Goal: Task Accomplishment & Management: Use online tool/utility

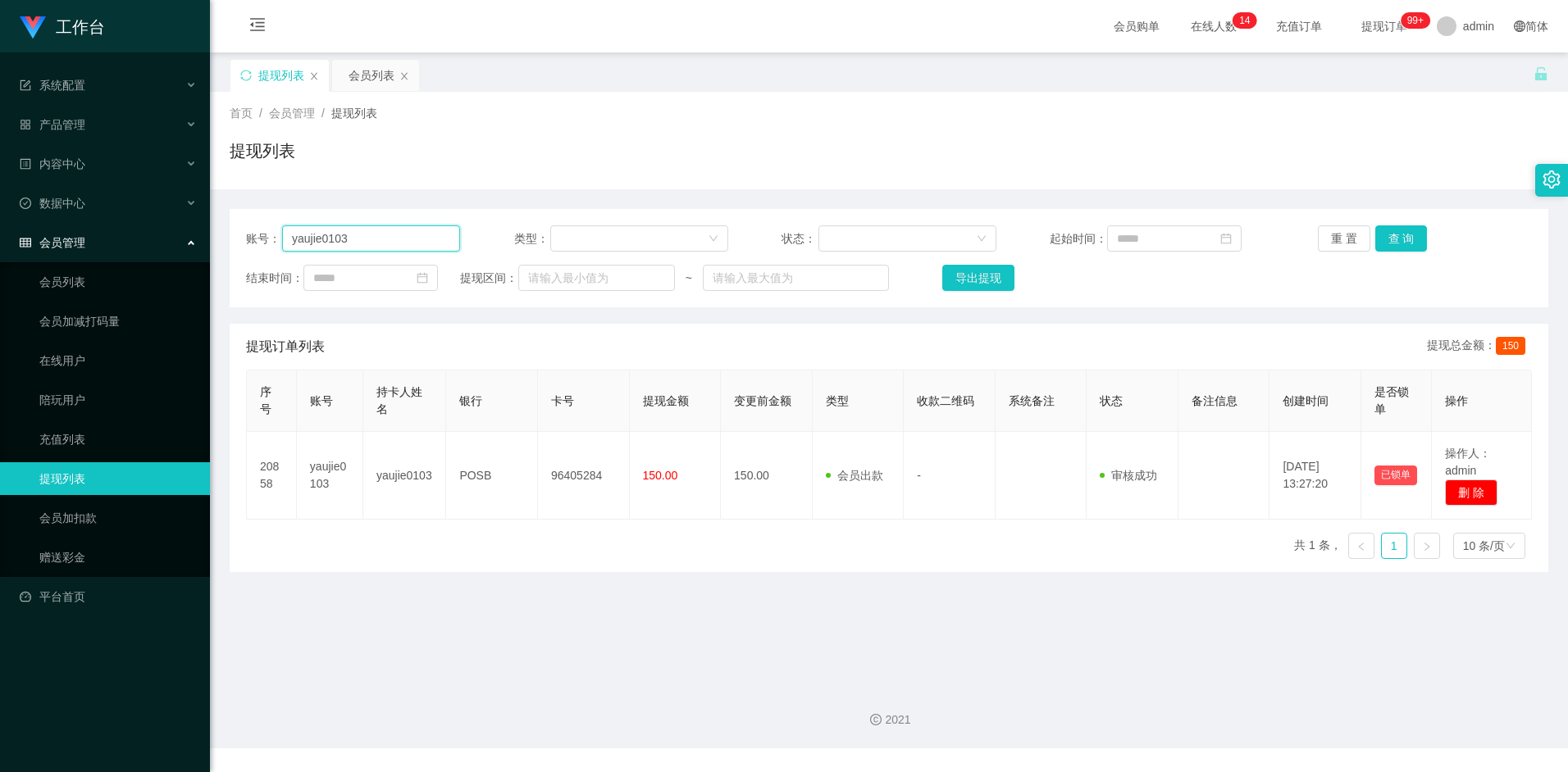
click at [366, 243] on input "yaujie0103" at bounding box center [371, 239] width 178 height 27
paste input "Siakiehui"
type input "Siakiehui"
click at [1406, 237] on button "查 询" at bounding box center [1401, 239] width 52 height 27
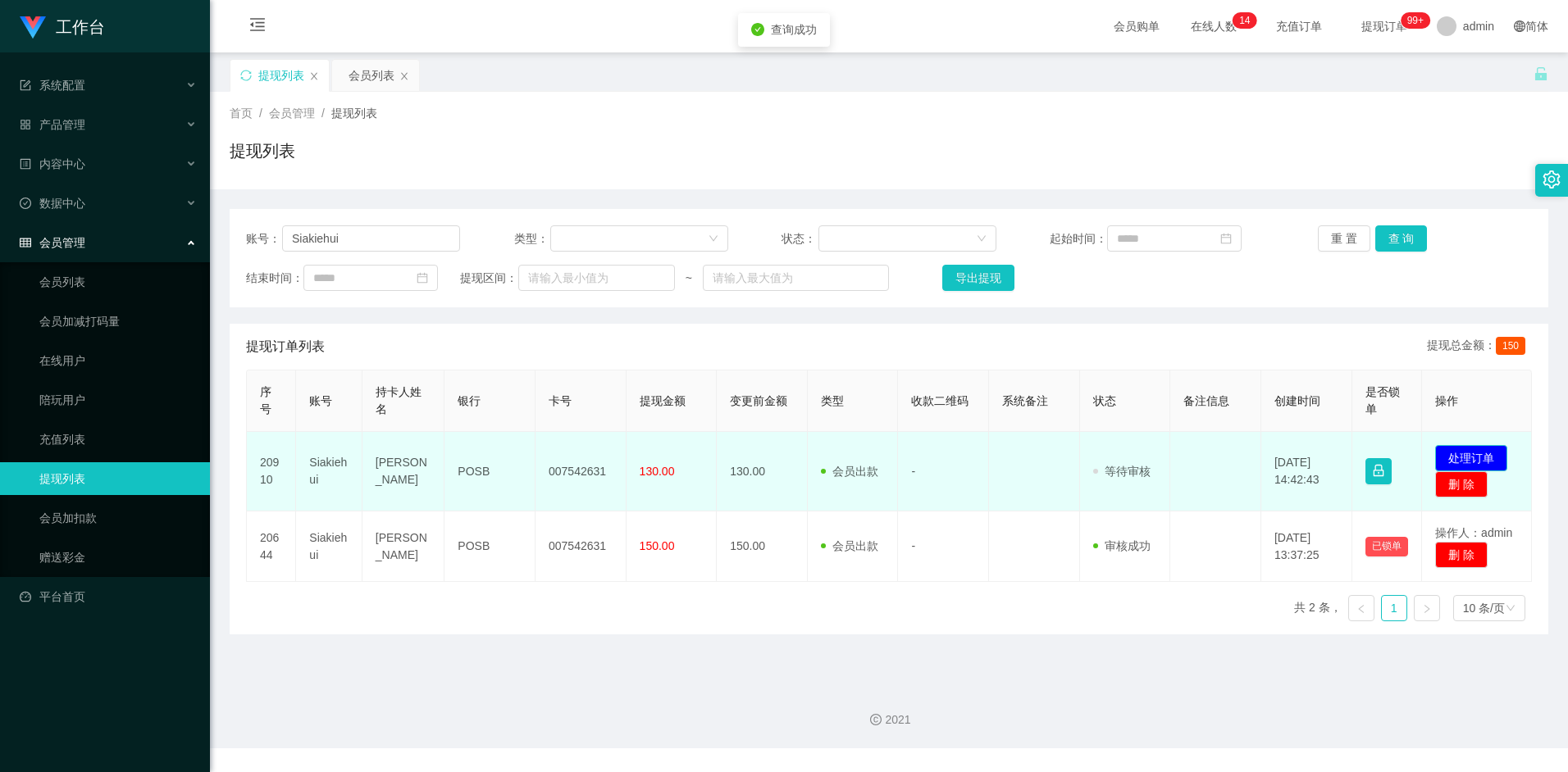
click at [1486, 448] on button "处理订单" at bounding box center [1471, 458] width 72 height 27
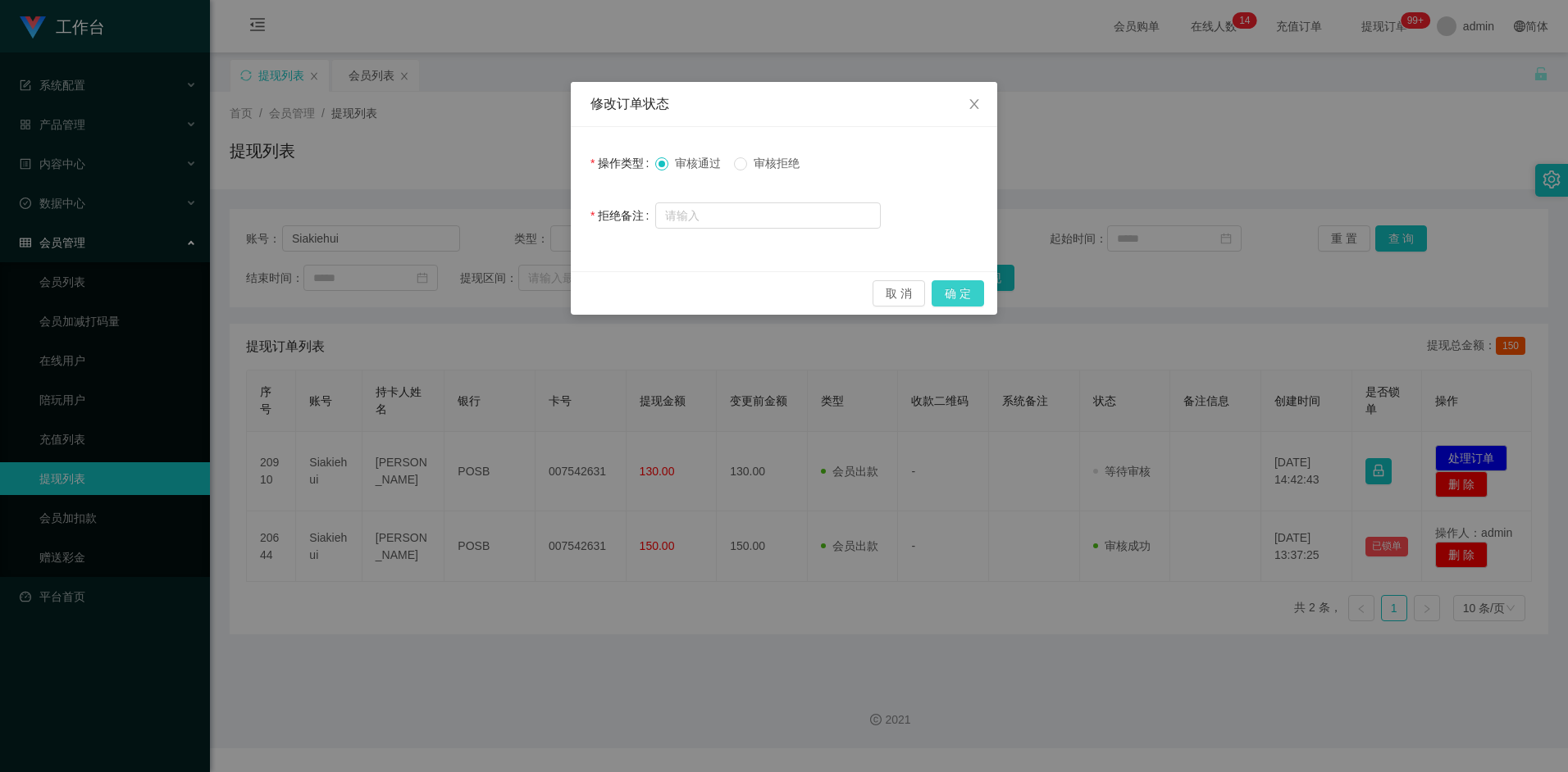
click at [950, 291] on button "确 定" at bounding box center [957, 294] width 52 height 27
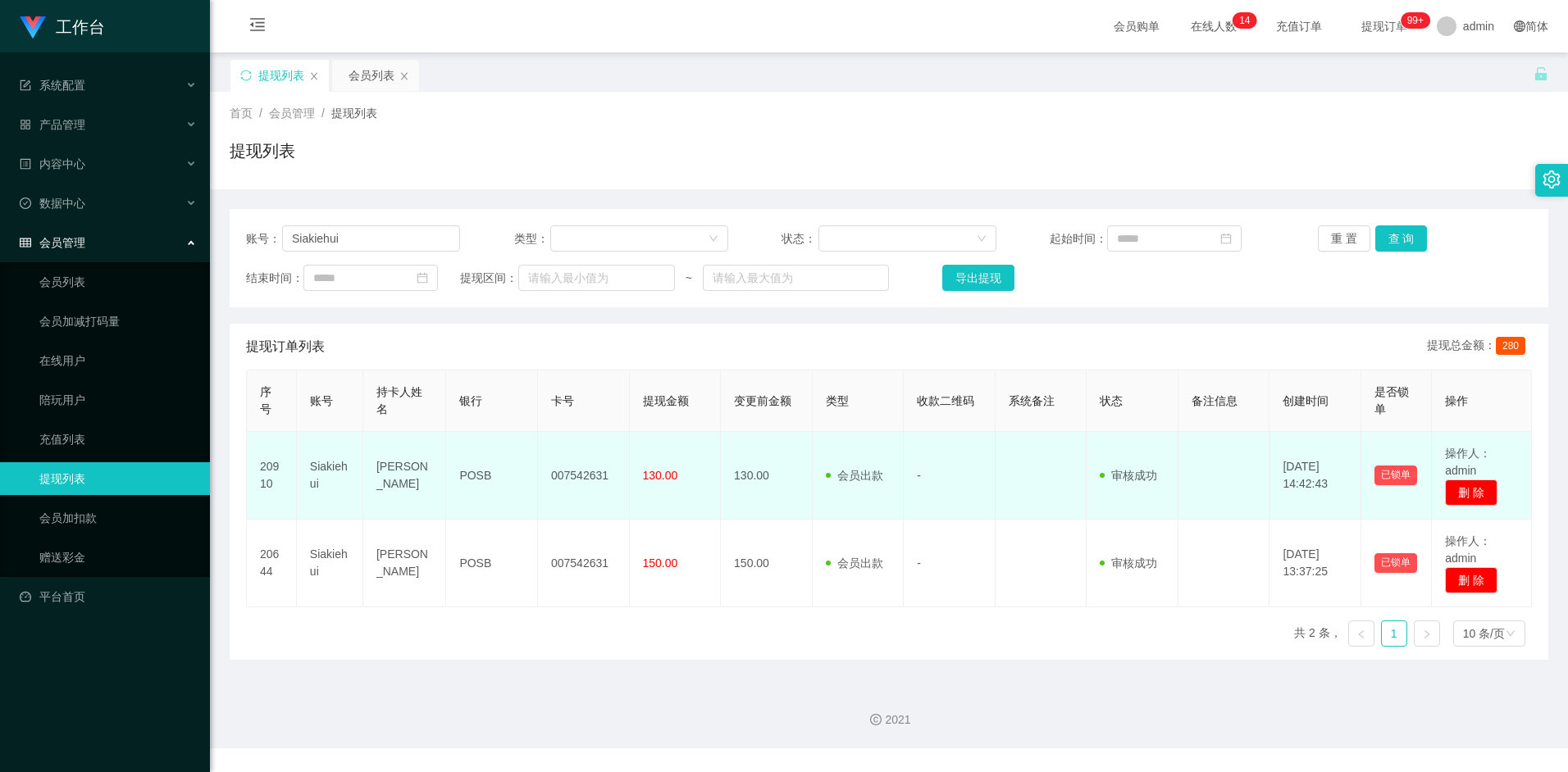
click at [412, 477] on td "[PERSON_NAME]" at bounding box center [405, 476] width 83 height 88
click at [379, 476] on td "[PERSON_NAME]" at bounding box center [405, 476] width 83 height 88
drag, startPoint x: 377, startPoint y: 476, endPoint x: 433, endPoint y: 476, distance: 56.0
click at [433, 476] on td "[PERSON_NAME]" at bounding box center [405, 476] width 83 height 88
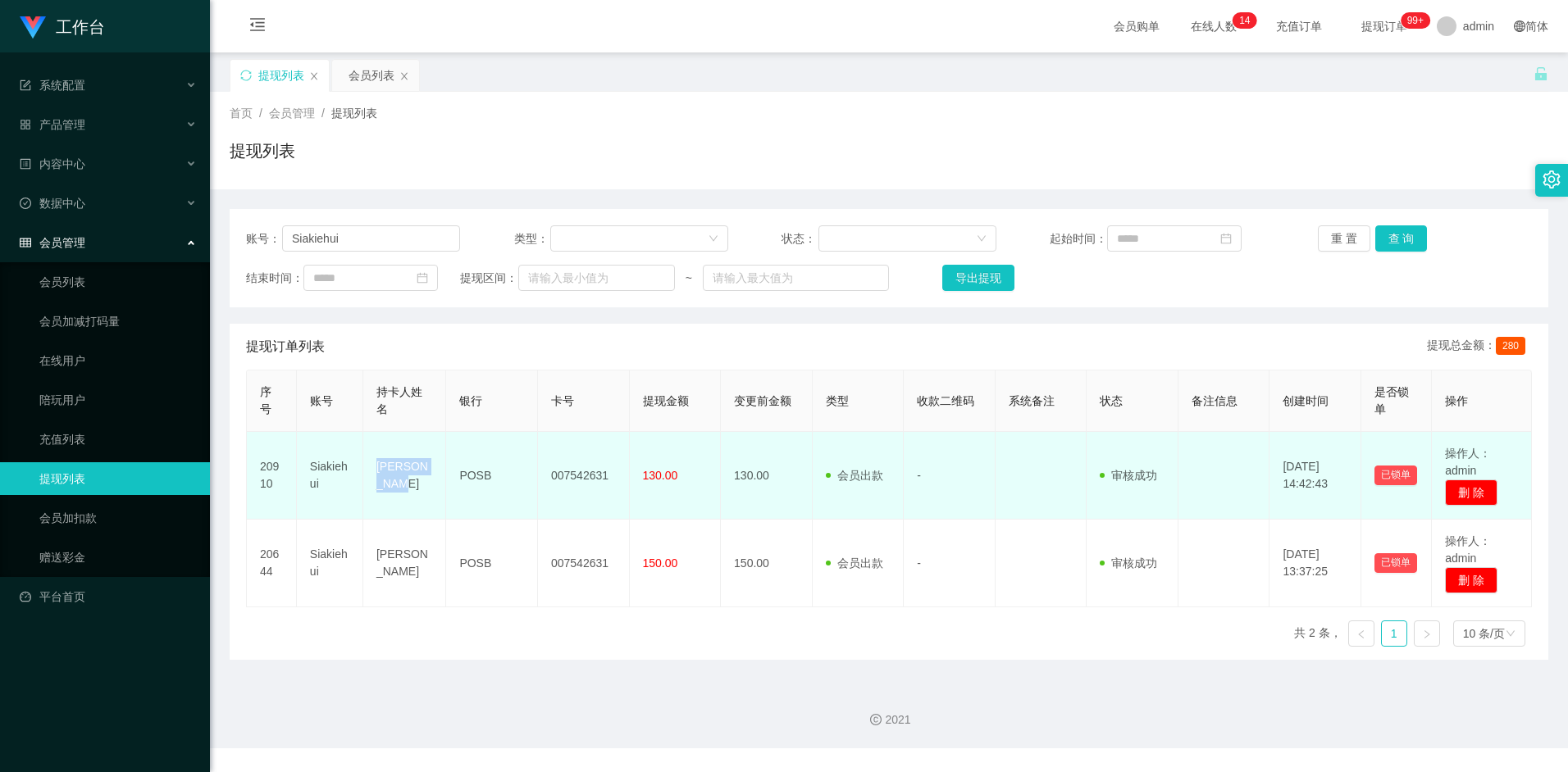
copy td "[PERSON_NAME]"
drag, startPoint x: 398, startPoint y: 474, endPoint x: 418, endPoint y: 477, distance: 20.2
click at [398, 474] on td "[PERSON_NAME]" at bounding box center [405, 476] width 83 height 88
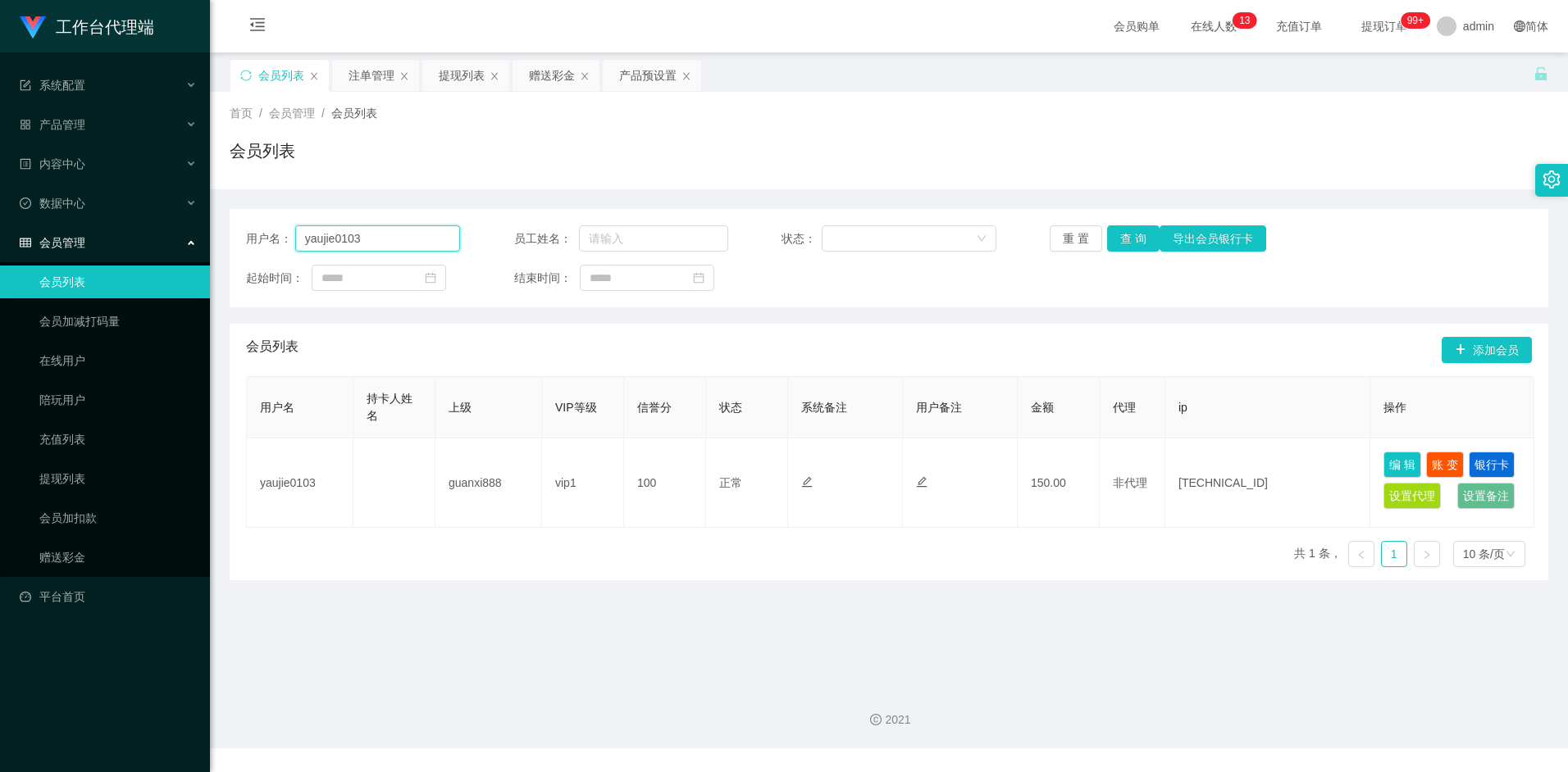
drag, startPoint x: 0, startPoint y: 0, endPoint x: 374, endPoint y: 239, distance: 443.8
click at [375, 240] on input "yaujie0103" at bounding box center [379, 239] width 166 height 27
click at [374, 238] on input "yaujie0103" at bounding box center [379, 239] width 166 height 27
paste input "Siakiehui"
type input "Siakiehui"
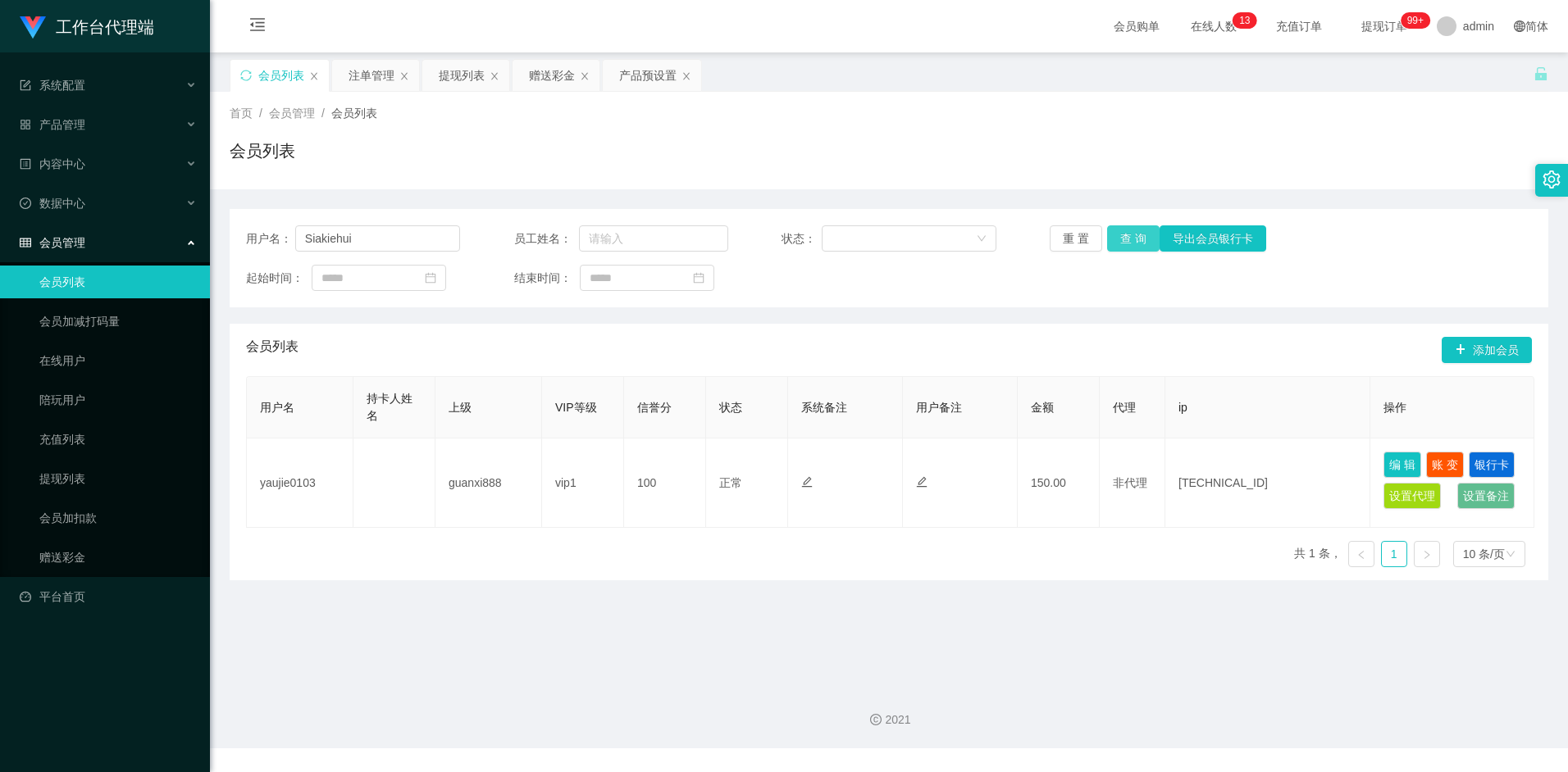
click at [1142, 241] on button "查 询" at bounding box center [1133, 239] width 52 height 27
click at [564, 78] on div "赠送彩金" at bounding box center [551, 76] width 46 height 32
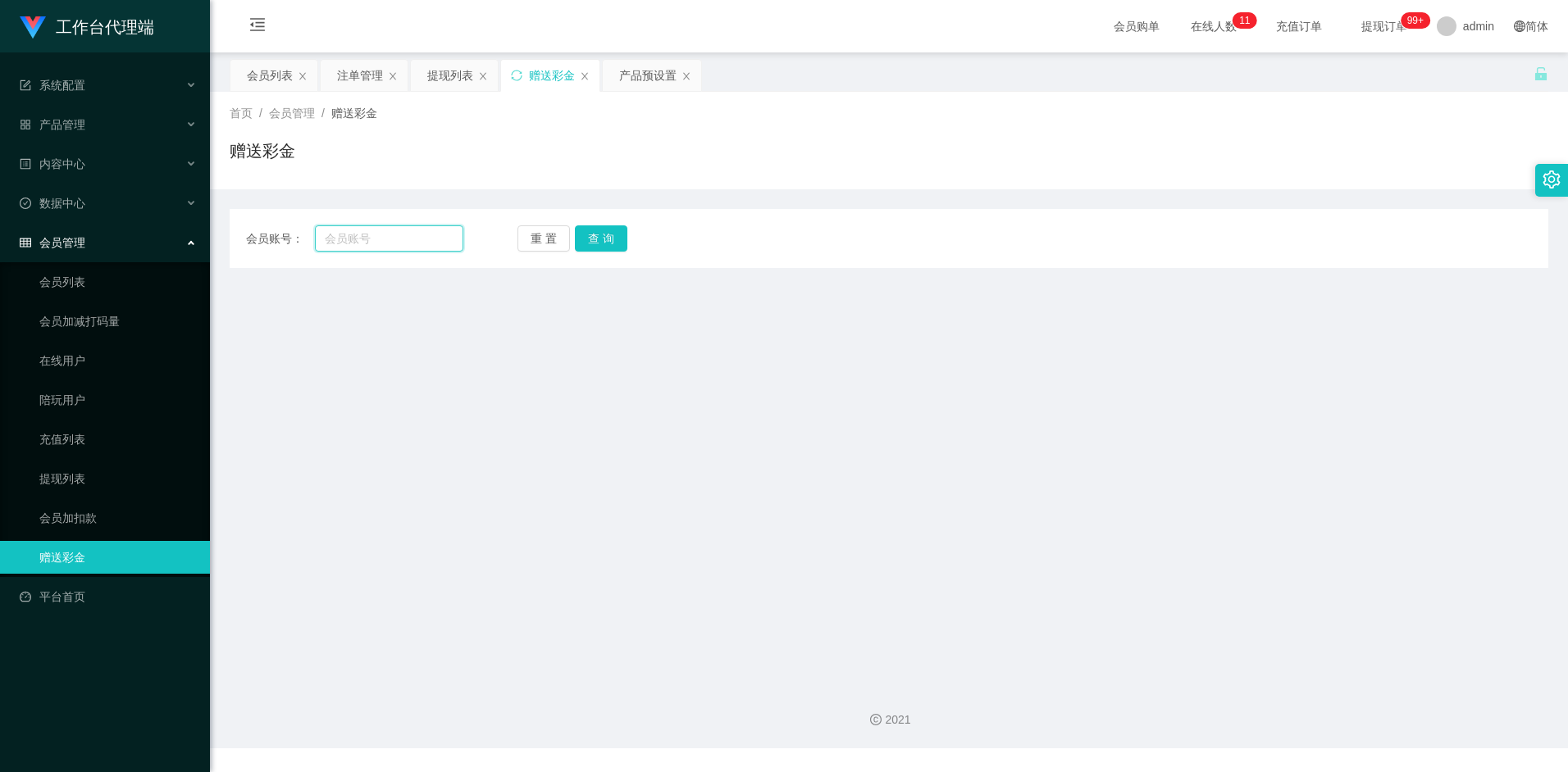
click at [395, 241] on input "text" at bounding box center [388, 239] width 148 height 27
paste input "Siakiehui"
type input "Siakiehui"
click at [618, 238] on button "查 询" at bounding box center [600, 239] width 52 height 27
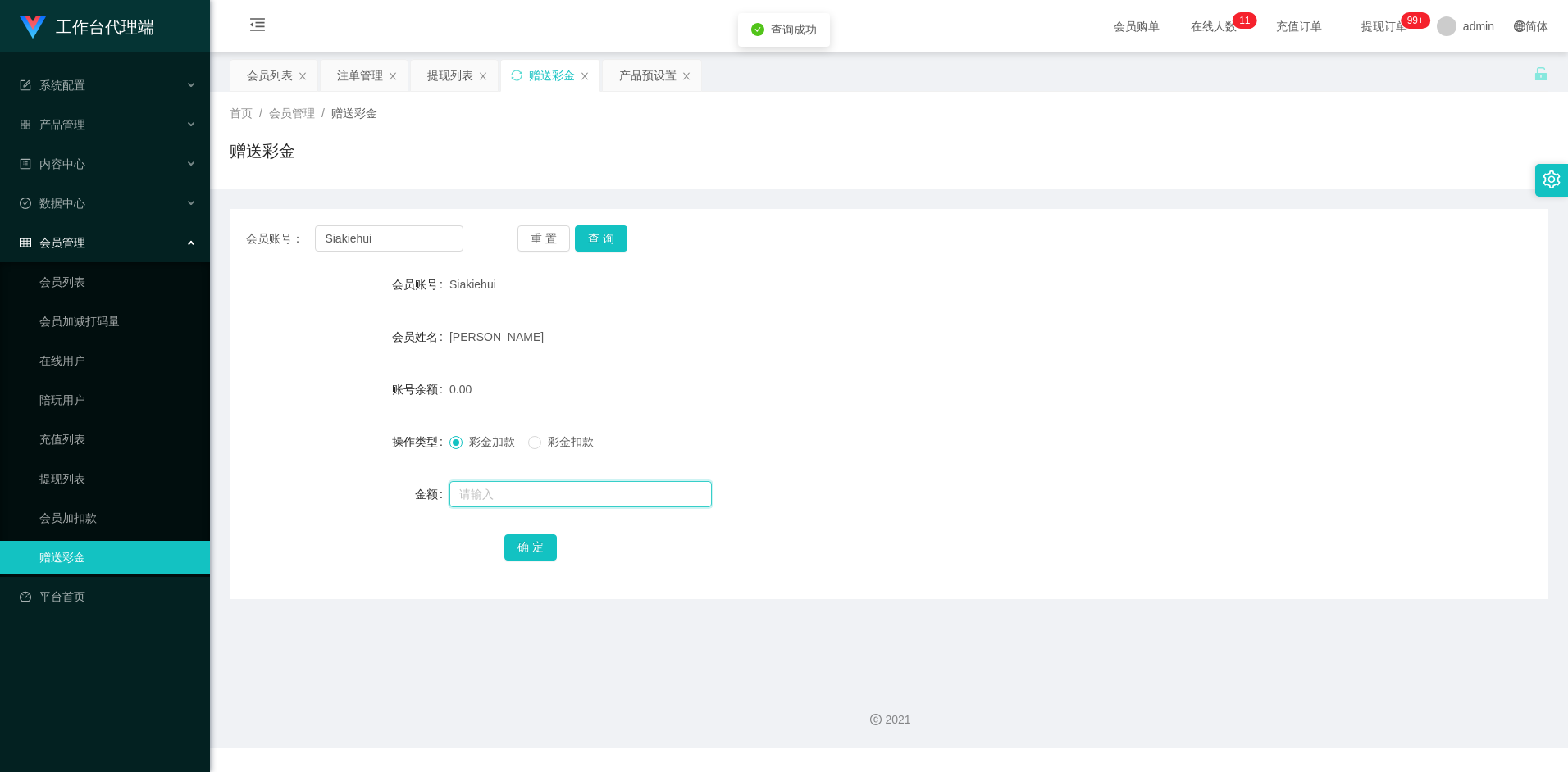
click at [498, 502] on input "text" at bounding box center [580, 495] width 262 height 27
type input "100"
click at [524, 552] on button "确 定" at bounding box center [530, 548] width 52 height 27
click at [889, 488] on div at bounding box center [833, 495] width 769 height 33
